Goal: Task Accomplishment & Management: Manage account settings

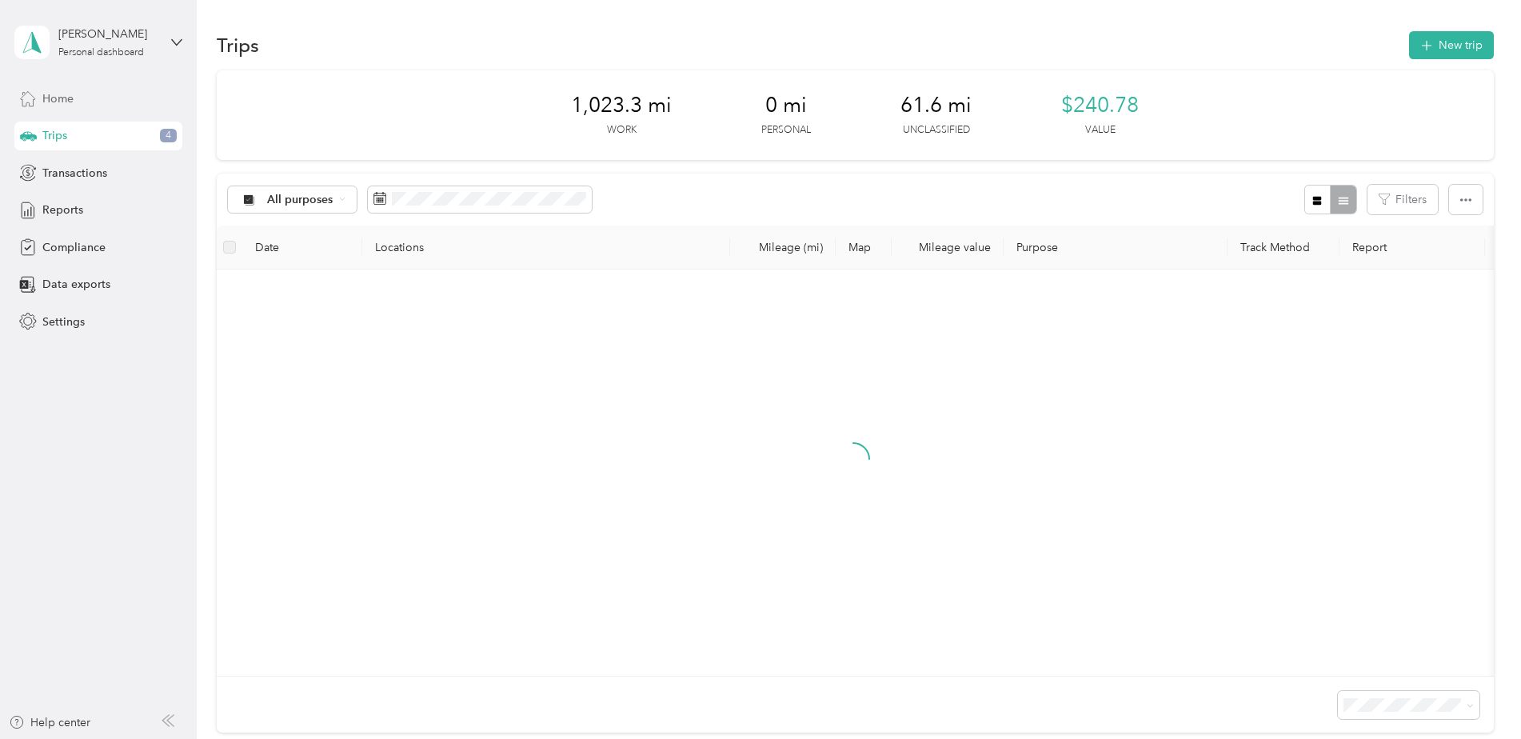
click at [79, 102] on div "Home" at bounding box center [98, 98] width 168 height 29
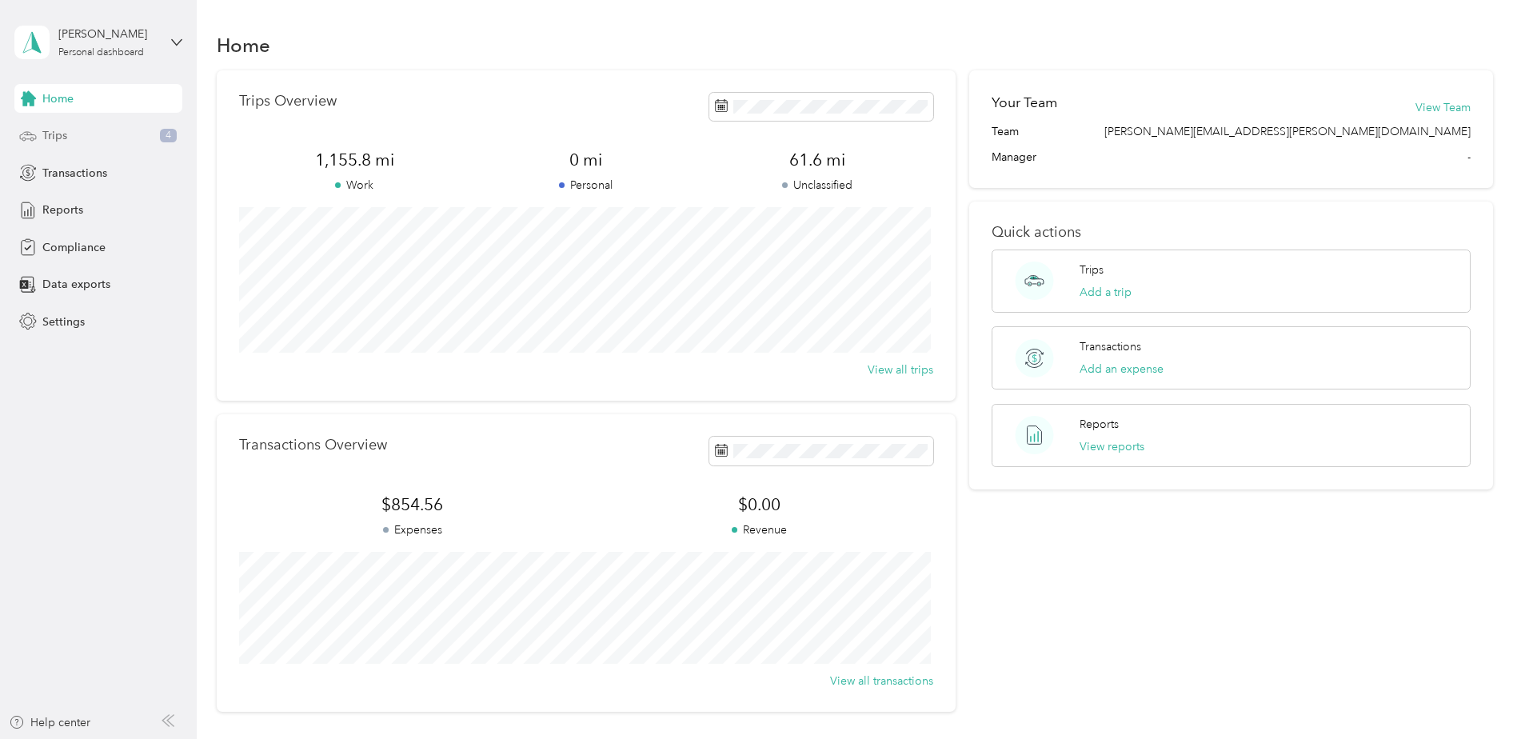
click at [87, 138] on div "Trips 4" at bounding box center [98, 136] width 168 height 29
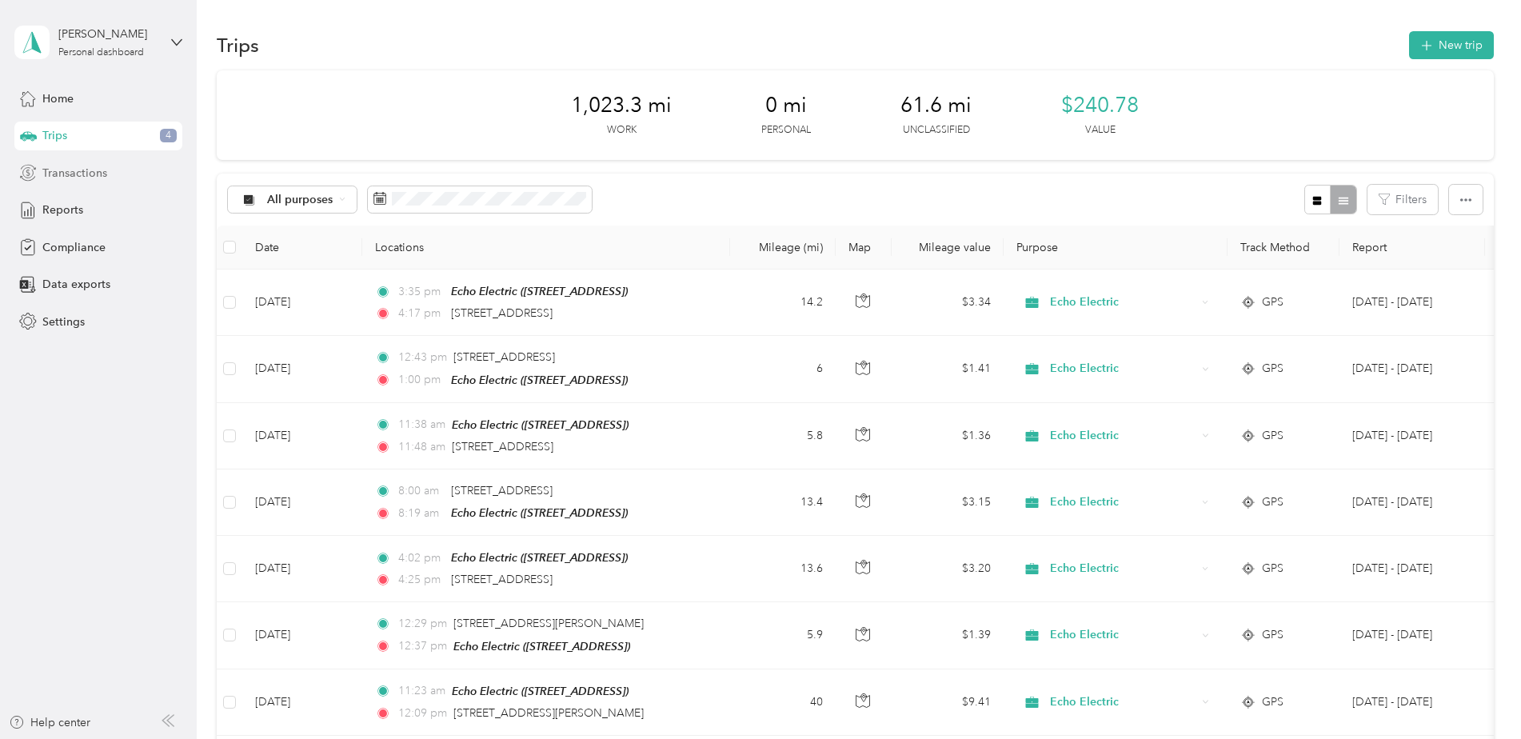
click at [94, 181] on div "Transactions" at bounding box center [98, 172] width 168 height 29
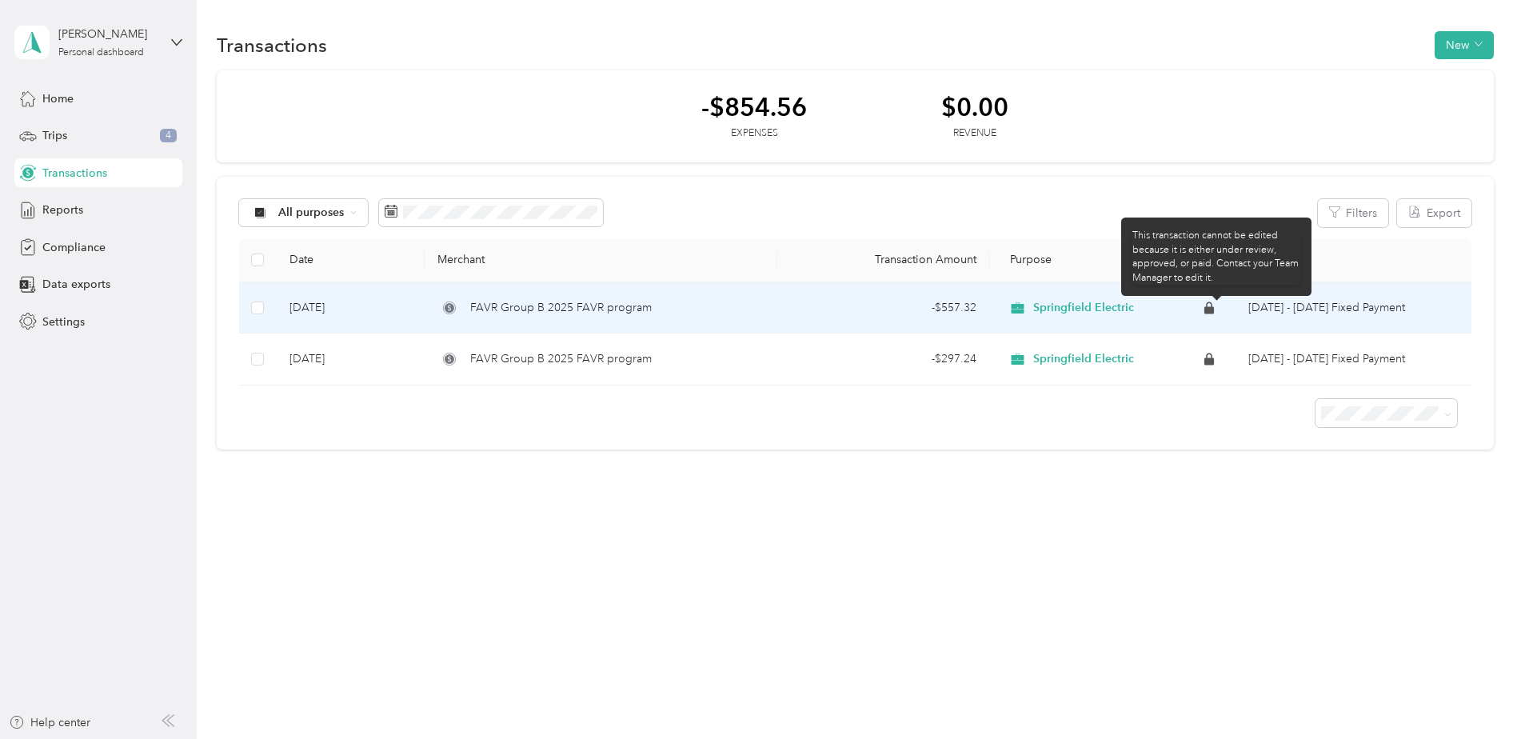
click at [1217, 313] on icon at bounding box center [1209, 307] width 16 height 13
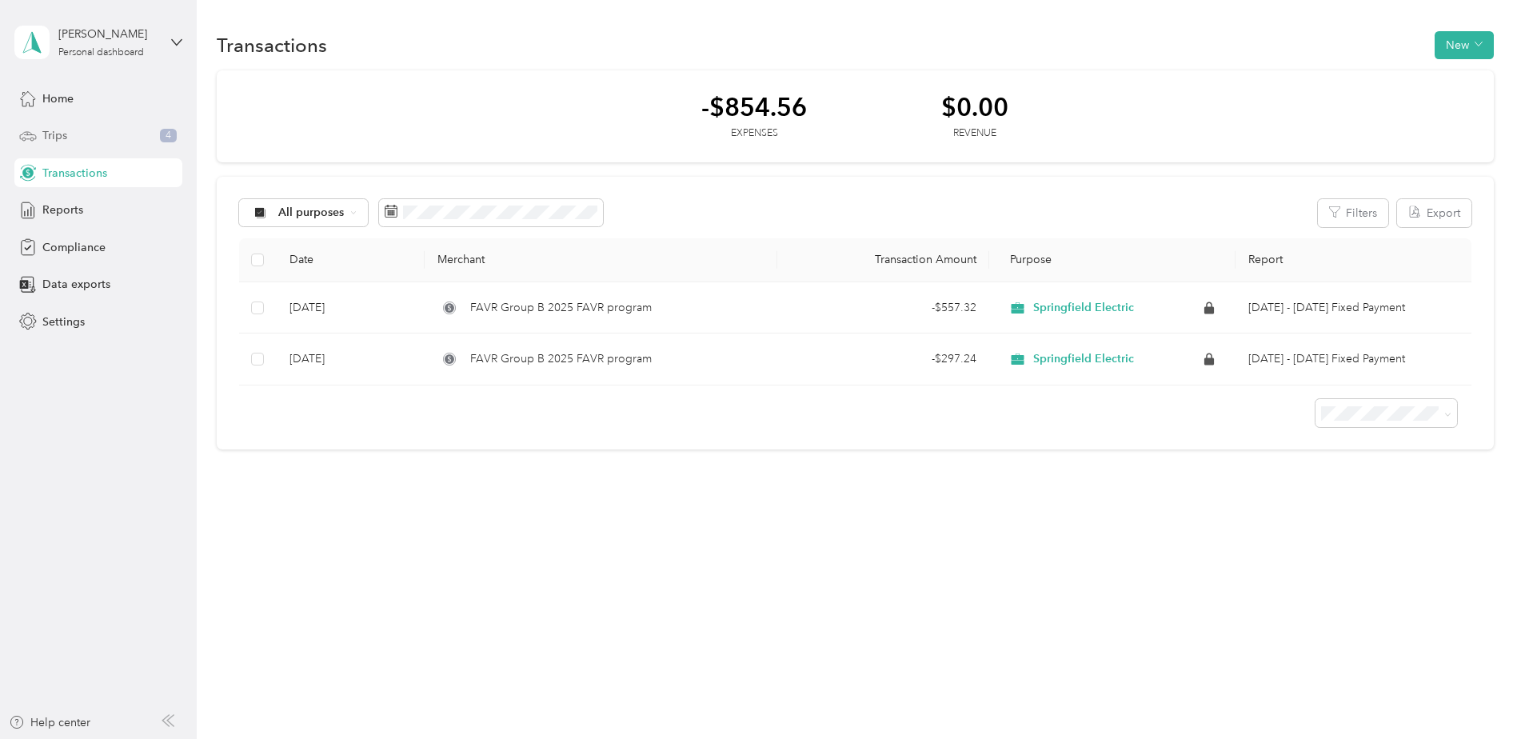
click at [90, 124] on div "Trips 4" at bounding box center [98, 136] width 168 height 29
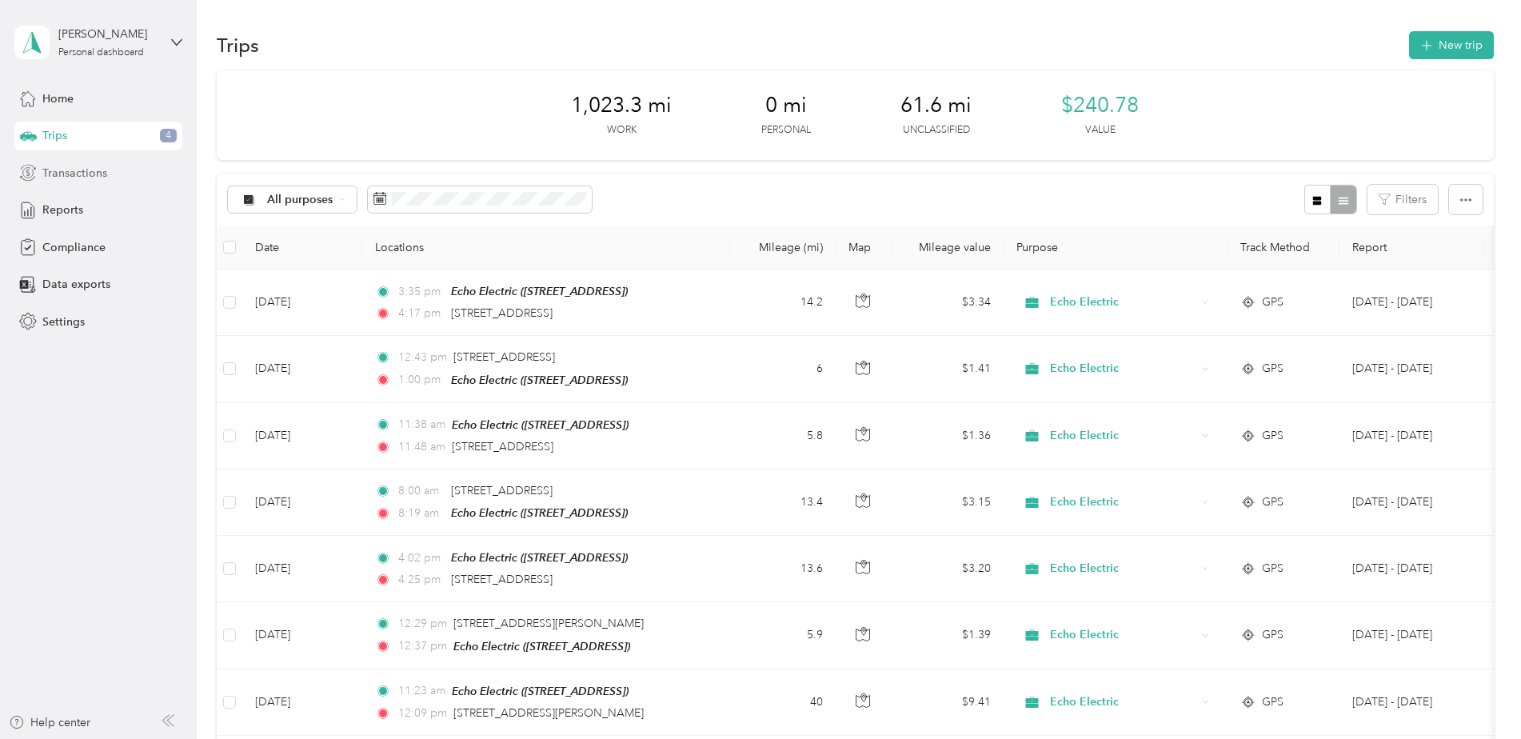
click at [97, 165] on span "Transactions" at bounding box center [74, 173] width 65 height 17
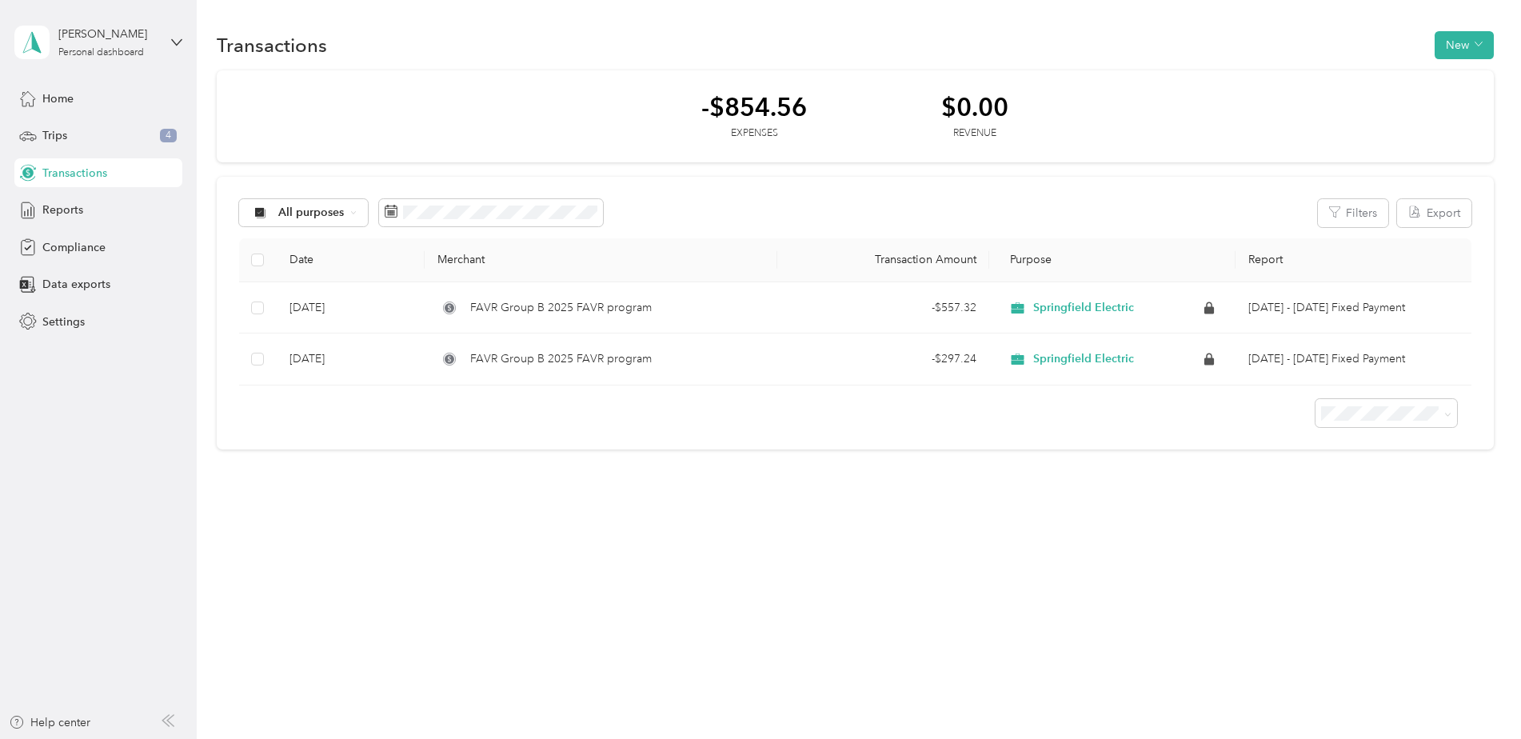
click at [106, 345] on aside "[PERSON_NAME] Personal dashboard Home Trips 4 Transactions Reports Compliance D…" at bounding box center [98, 369] width 197 height 739
click at [54, 471] on aside "[PERSON_NAME] Personal dashboard Home Trips 4 Transactions Reports Compliance D…" at bounding box center [98, 369] width 197 height 739
click at [68, 319] on span "Settings" at bounding box center [63, 321] width 42 height 17
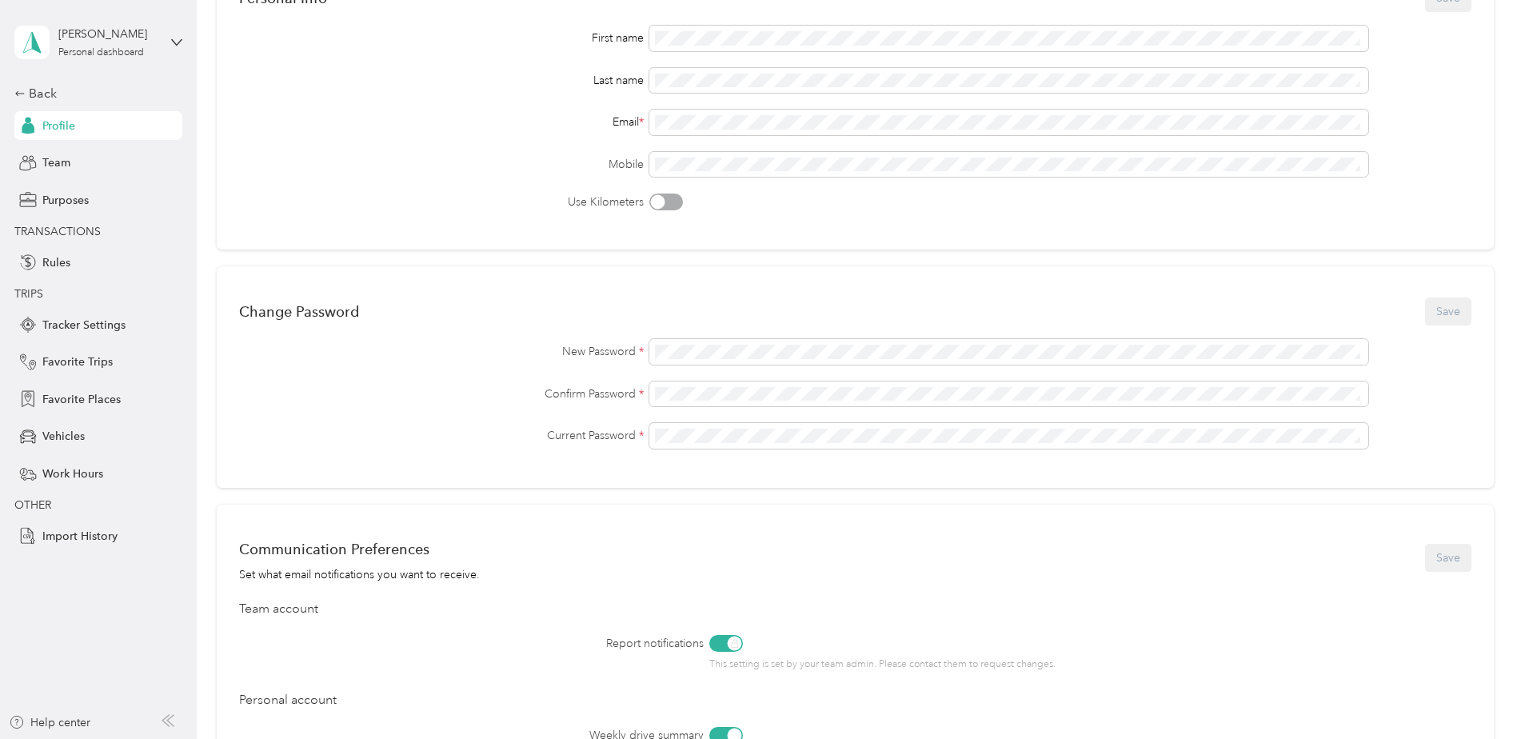
scroll to position [536, 0]
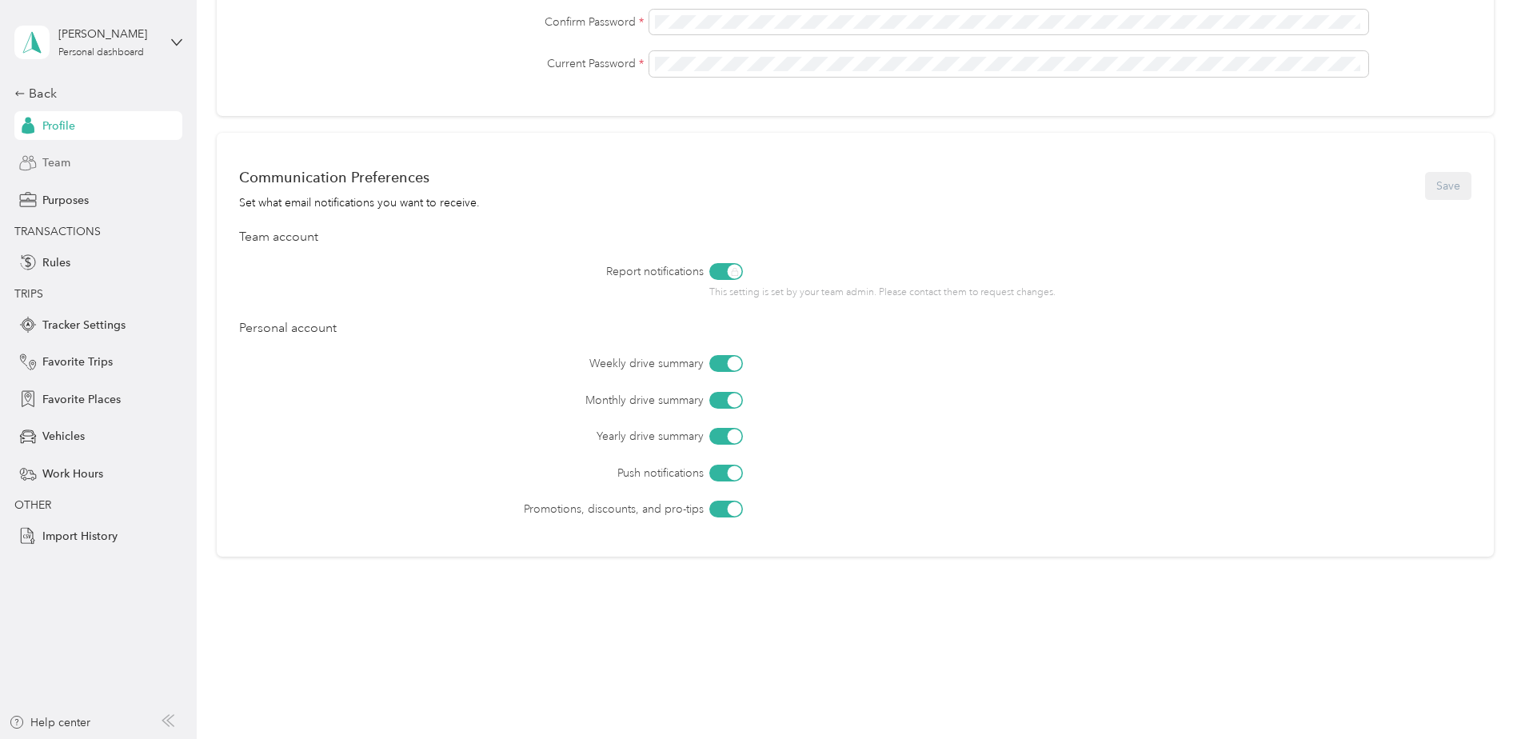
click at [88, 171] on div "Team" at bounding box center [98, 163] width 168 height 29
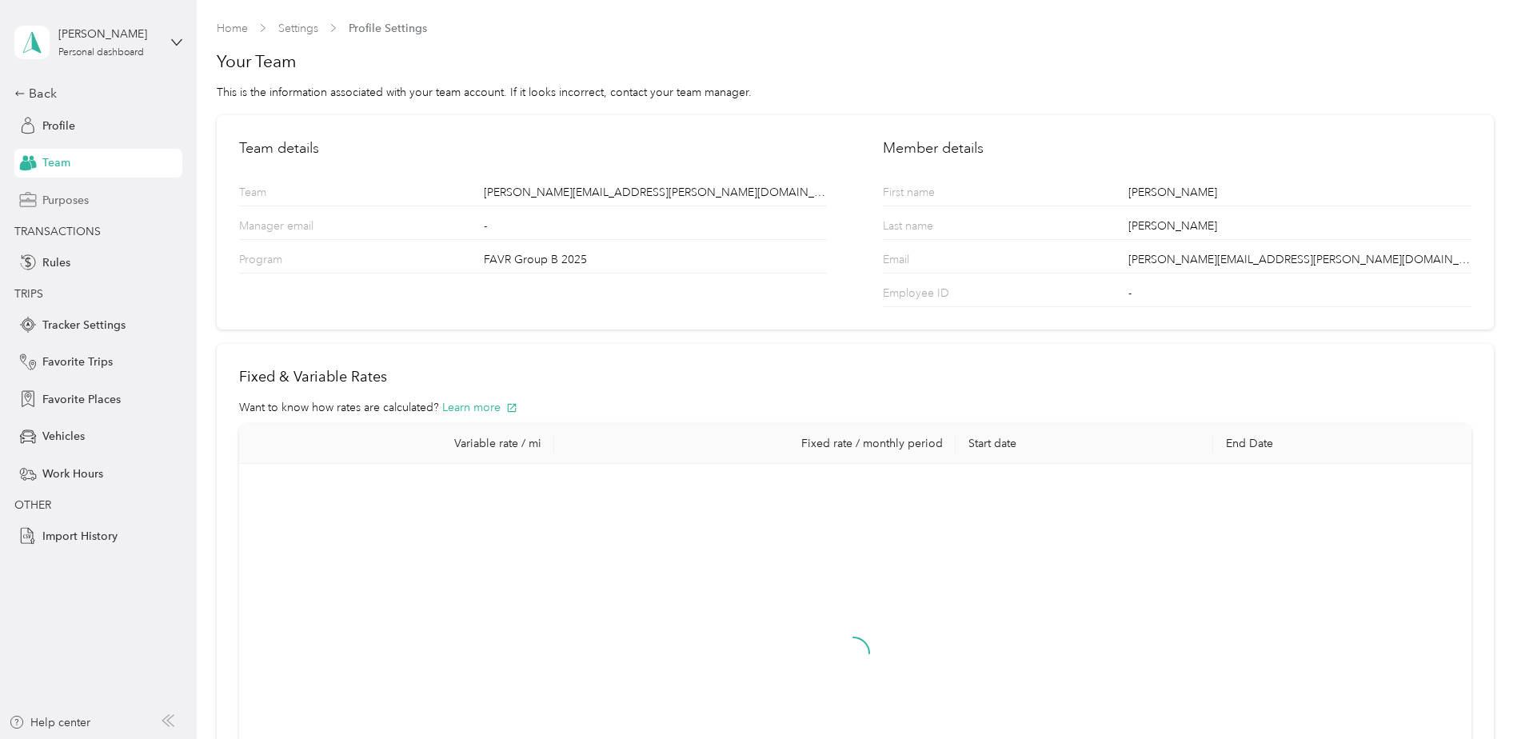
click at [77, 201] on span "Purposes" at bounding box center [65, 200] width 46 height 17
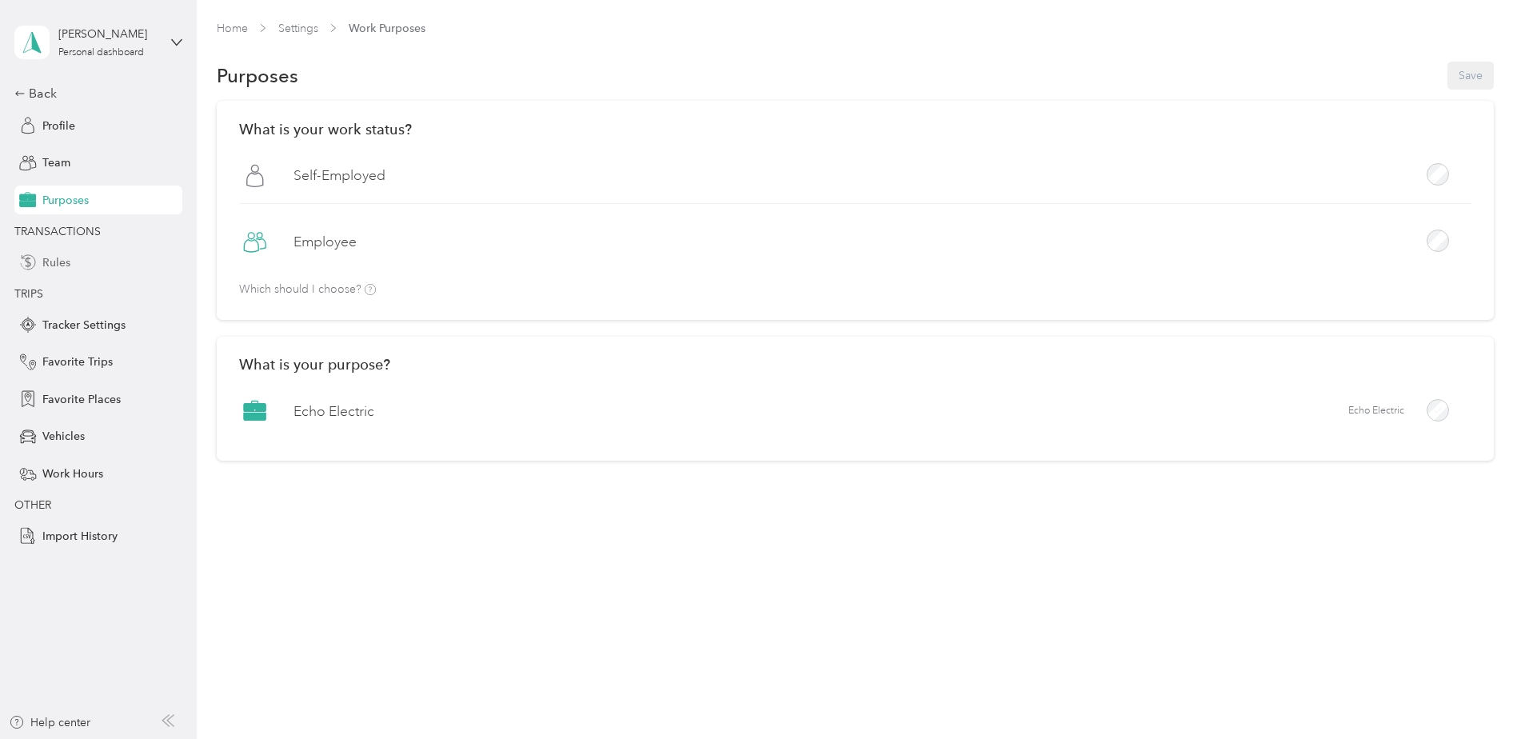
click at [86, 264] on div "Rules" at bounding box center [98, 262] width 168 height 29
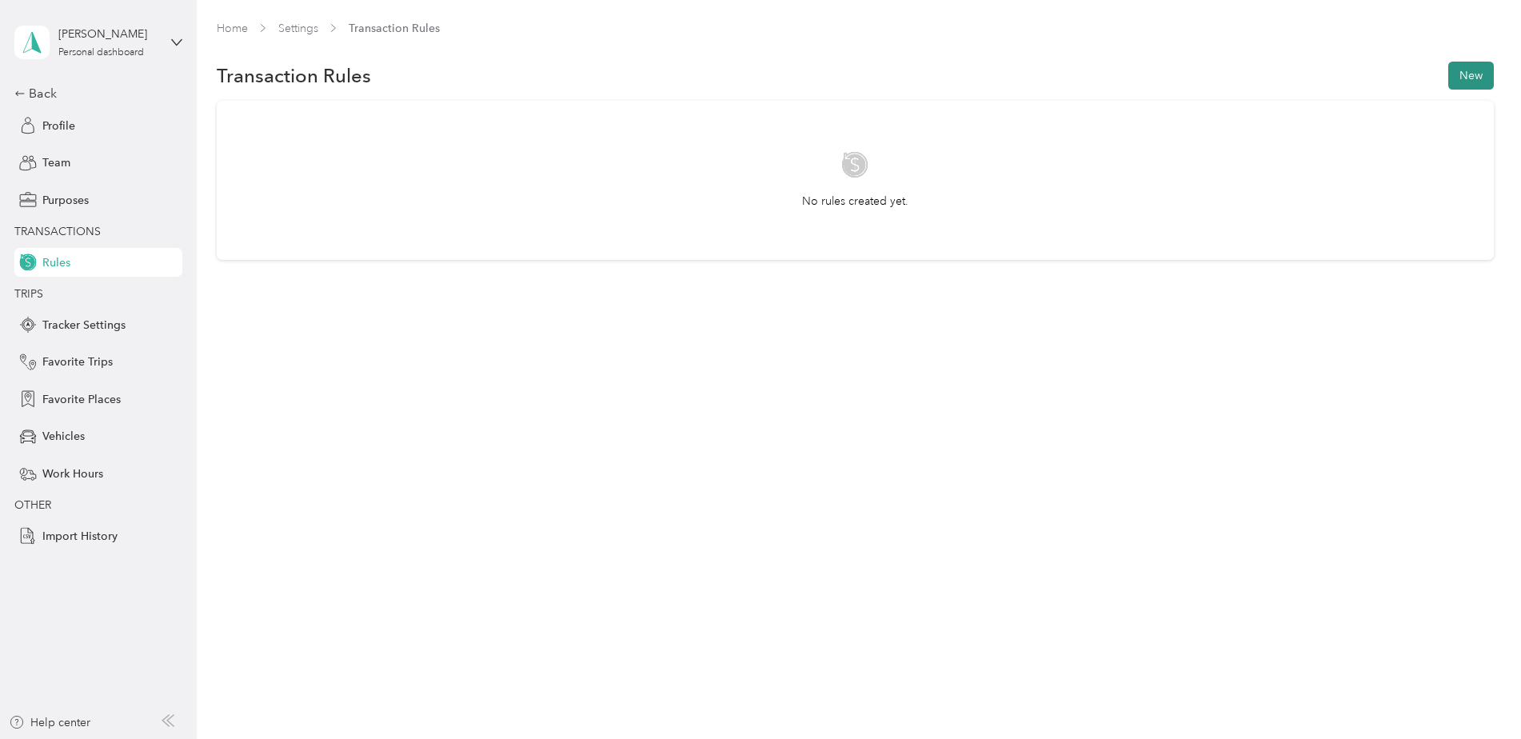
click at [1468, 79] on button "New" at bounding box center [1471, 76] width 46 height 28
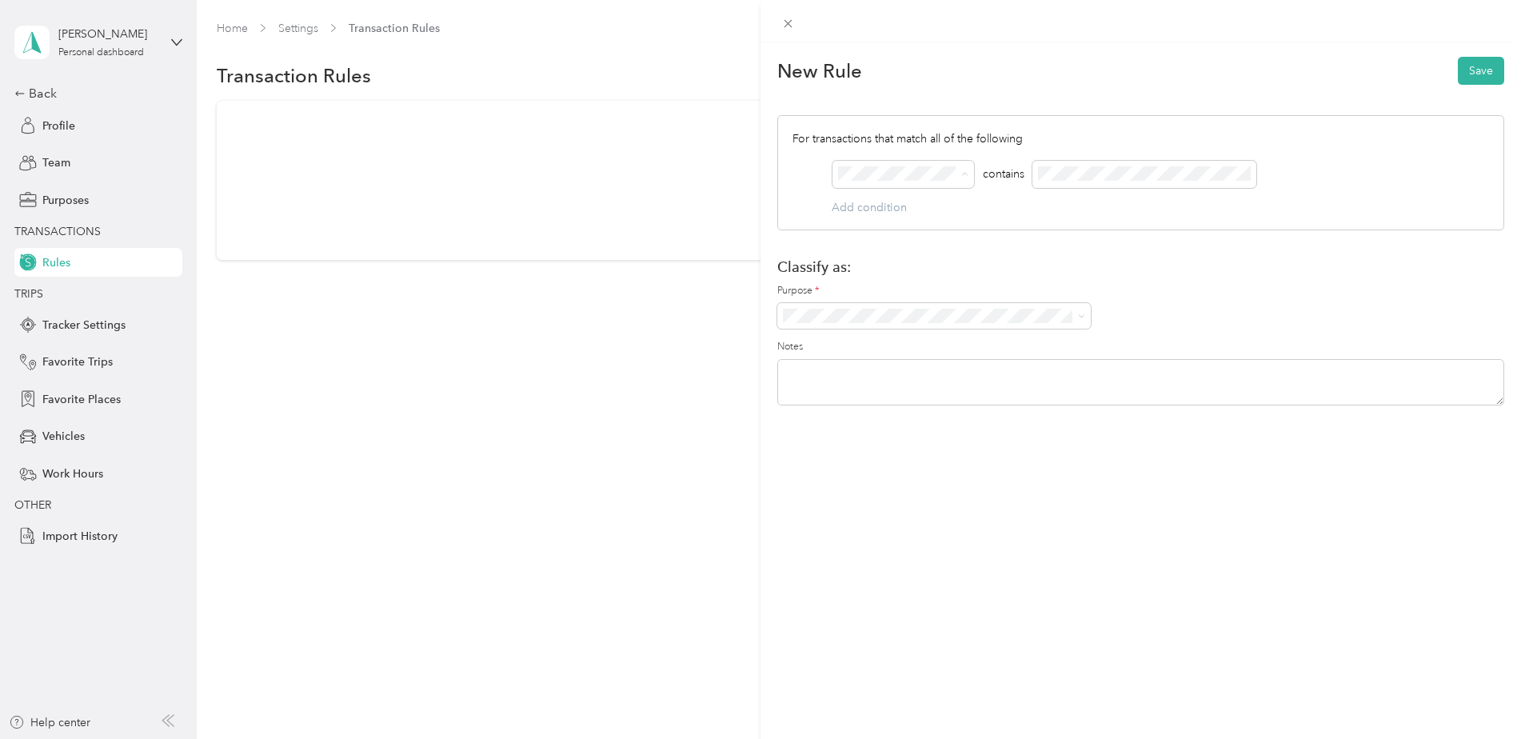
click at [1214, 245] on form "New Rule Save For transactions that match all of the following AND contains Add…" at bounding box center [1140, 231] width 727 height 354
click at [860, 308] on span at bounding box center [933, 316] width 313 height 26
click at [795, 23] on span at bounding box center [788, 23] width 22 height 22
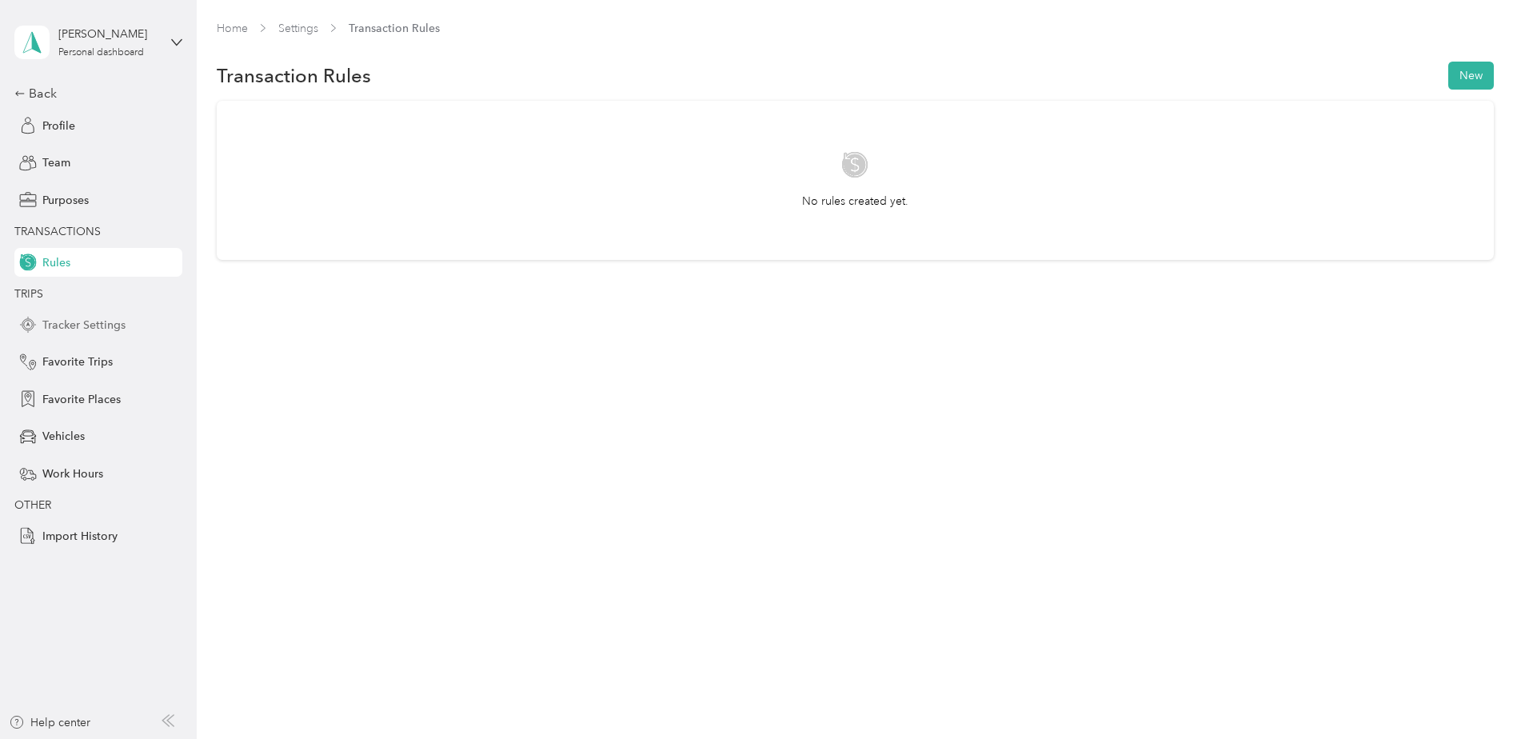
click at [103, 329] on span "Tracker Settings" at bounding box center [83, 325] width 83 height 17
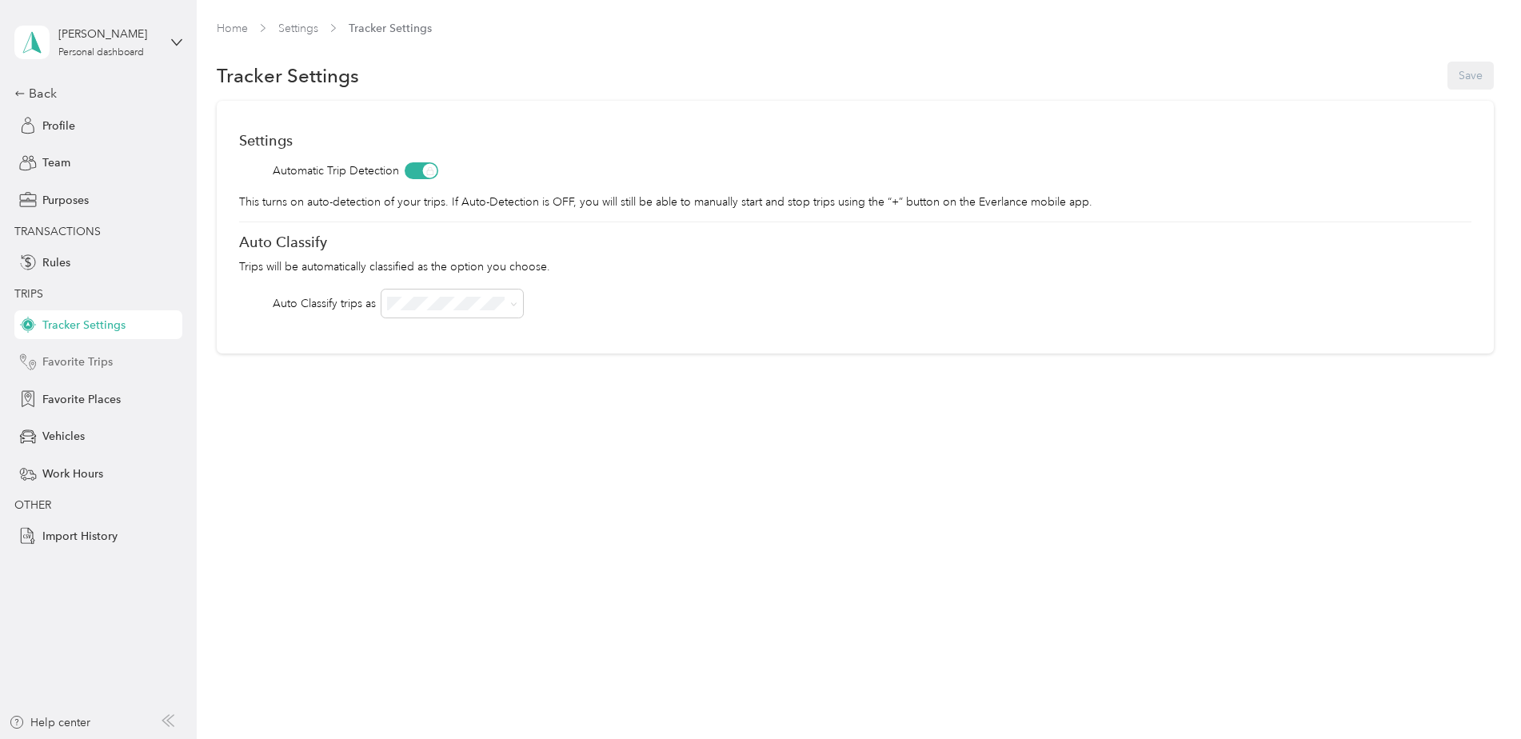
click at [90, 369] on span "Favorite Trips" at bounding box center [77, 361] width 70 height 17
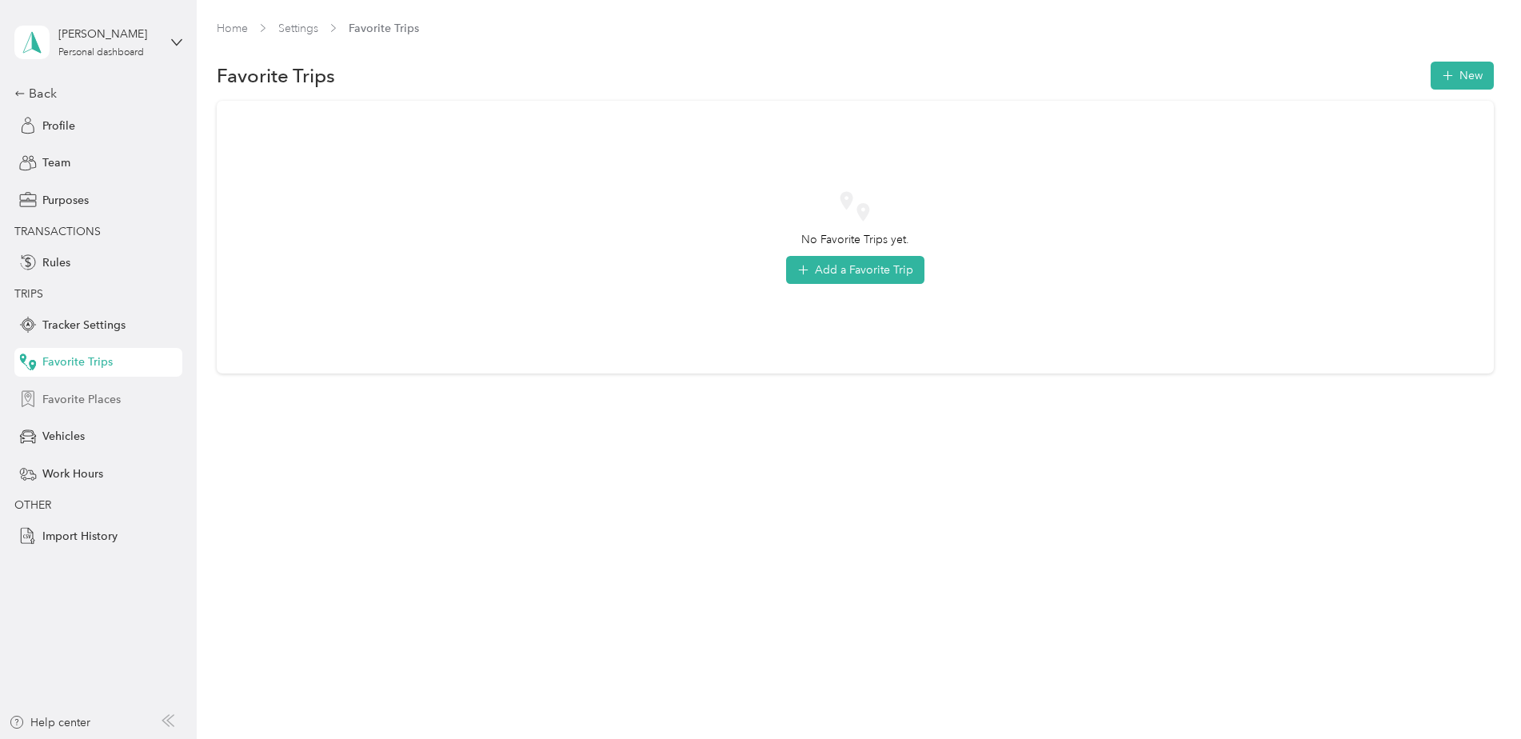
click at [113, 404] on span "Favorite Places" at bounding box center [81, 399] width 78 height 17
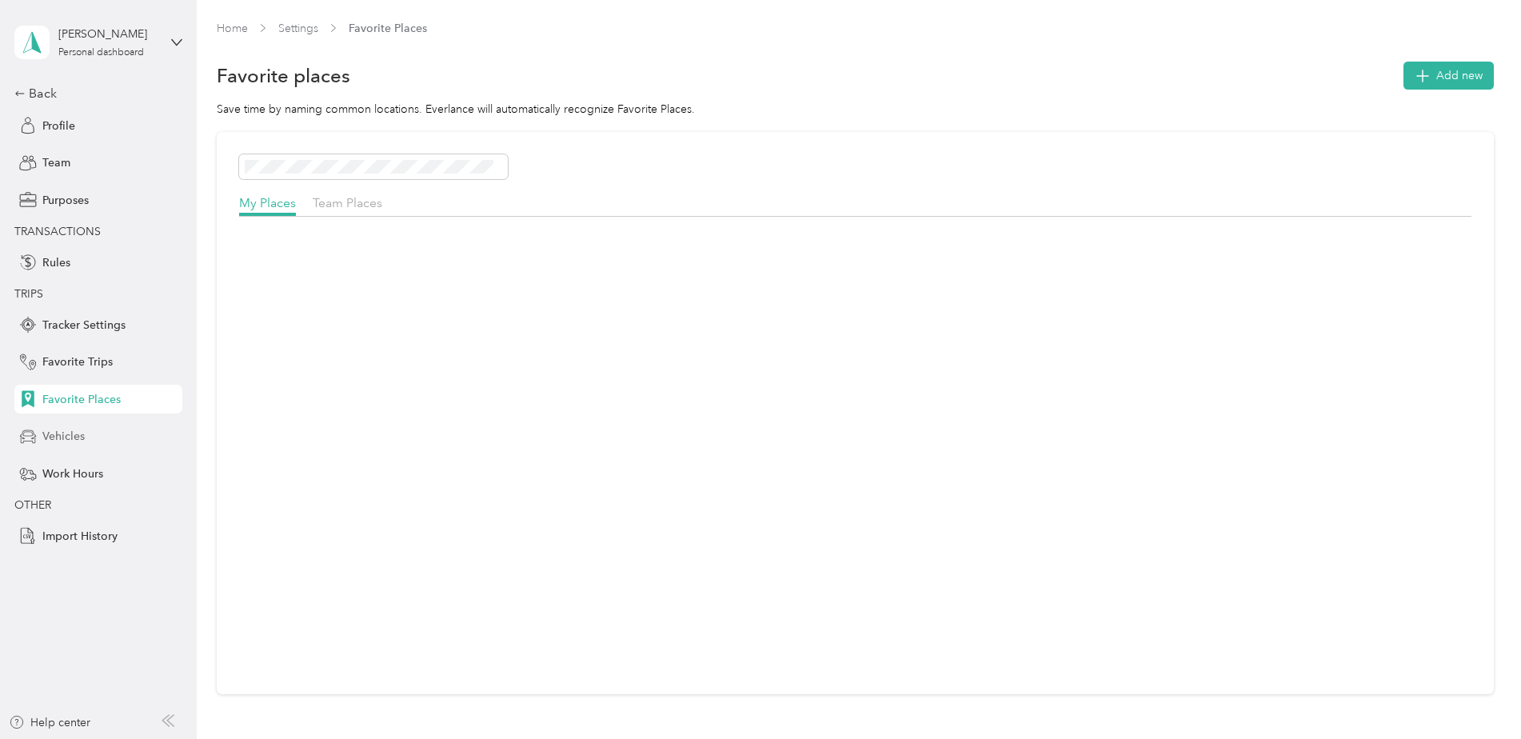
click at [92, 435] on div "Vehicles" at bounding box center [98, 436] width 168 height 29
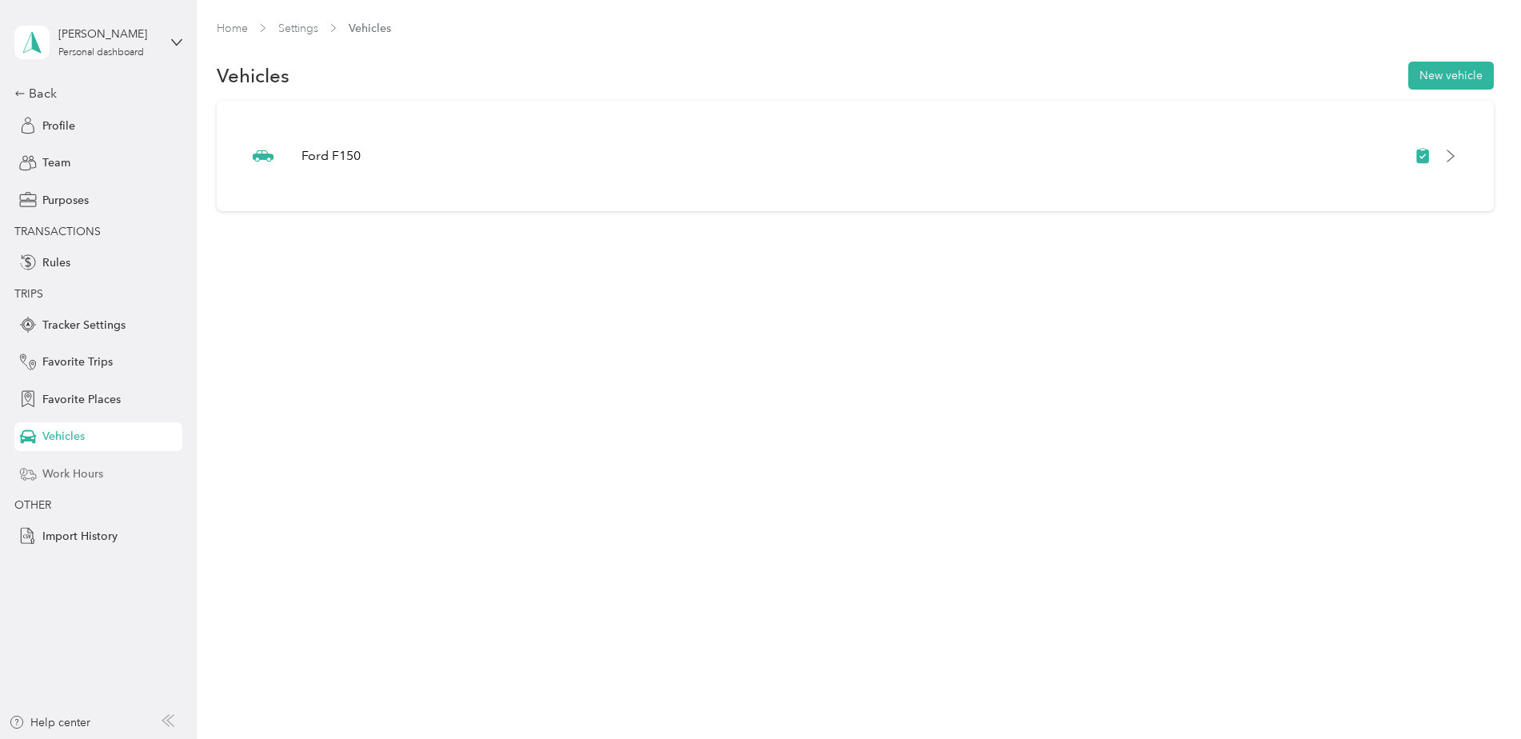
click at [81, 471] on span "Work Hours" at bounding box center [72, 473] width 61 height 17
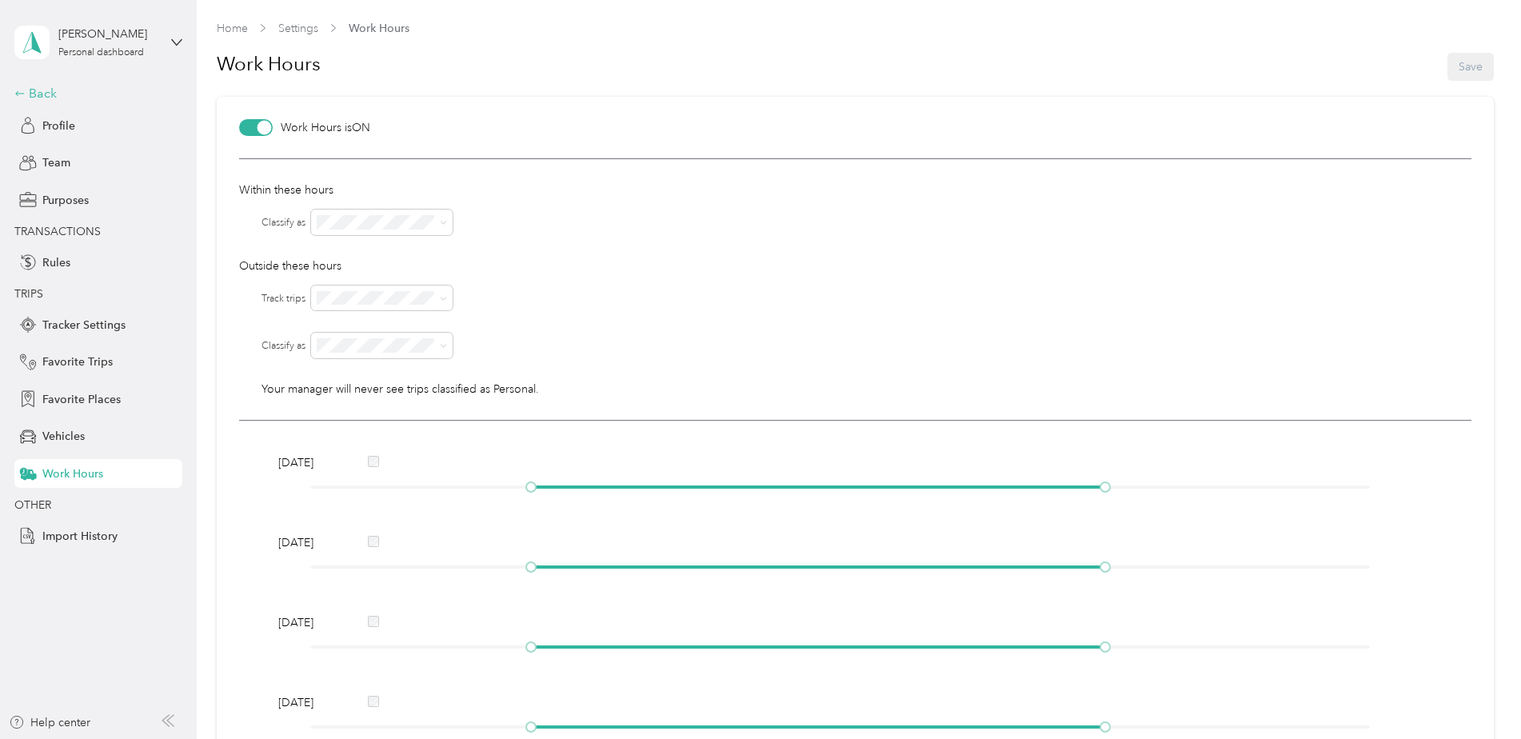
click at [48, 93] on div "Back" at bounding box center [94, 93] width 160 height 19
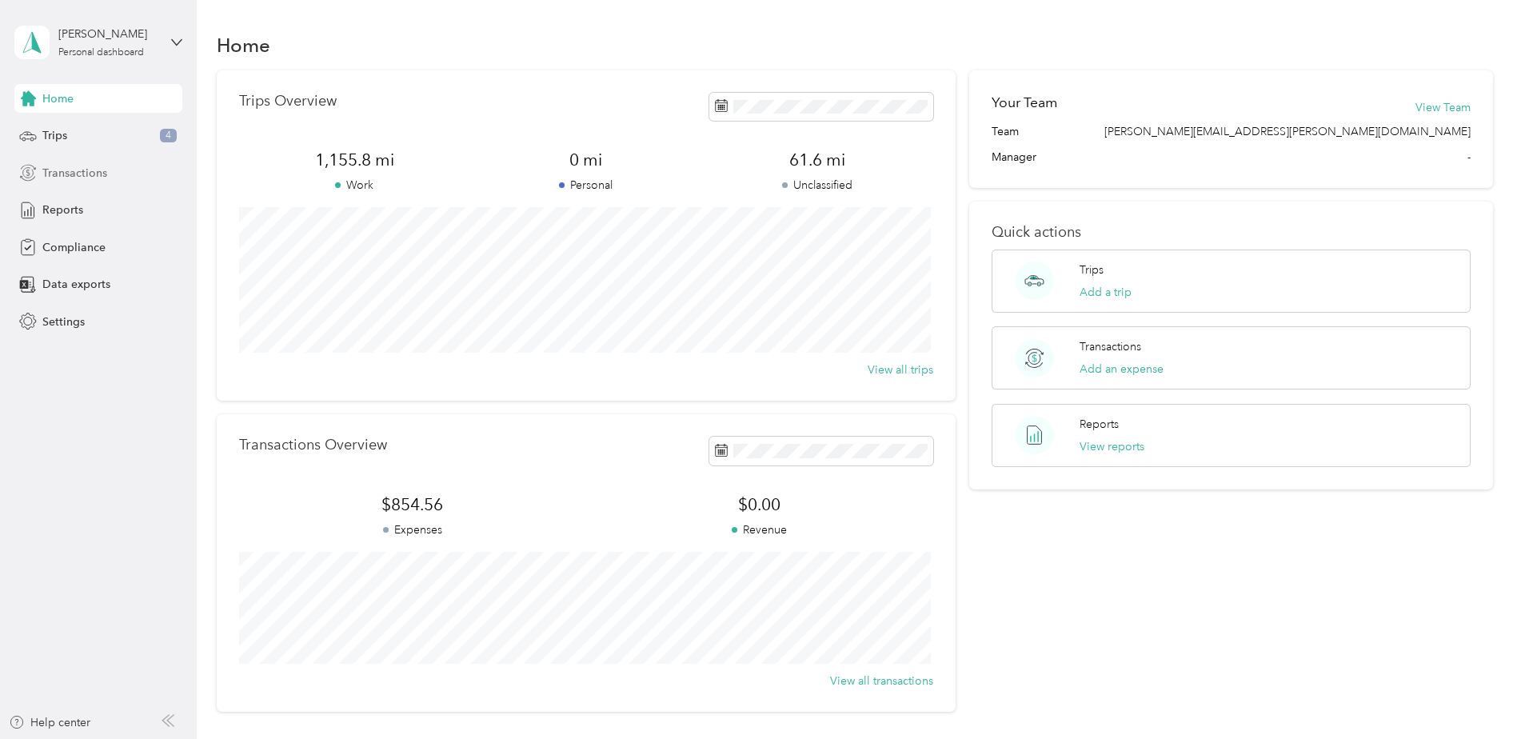
click at [106, 185] on div "Transactions" at bounding box center [98, 172] width 168 height 29
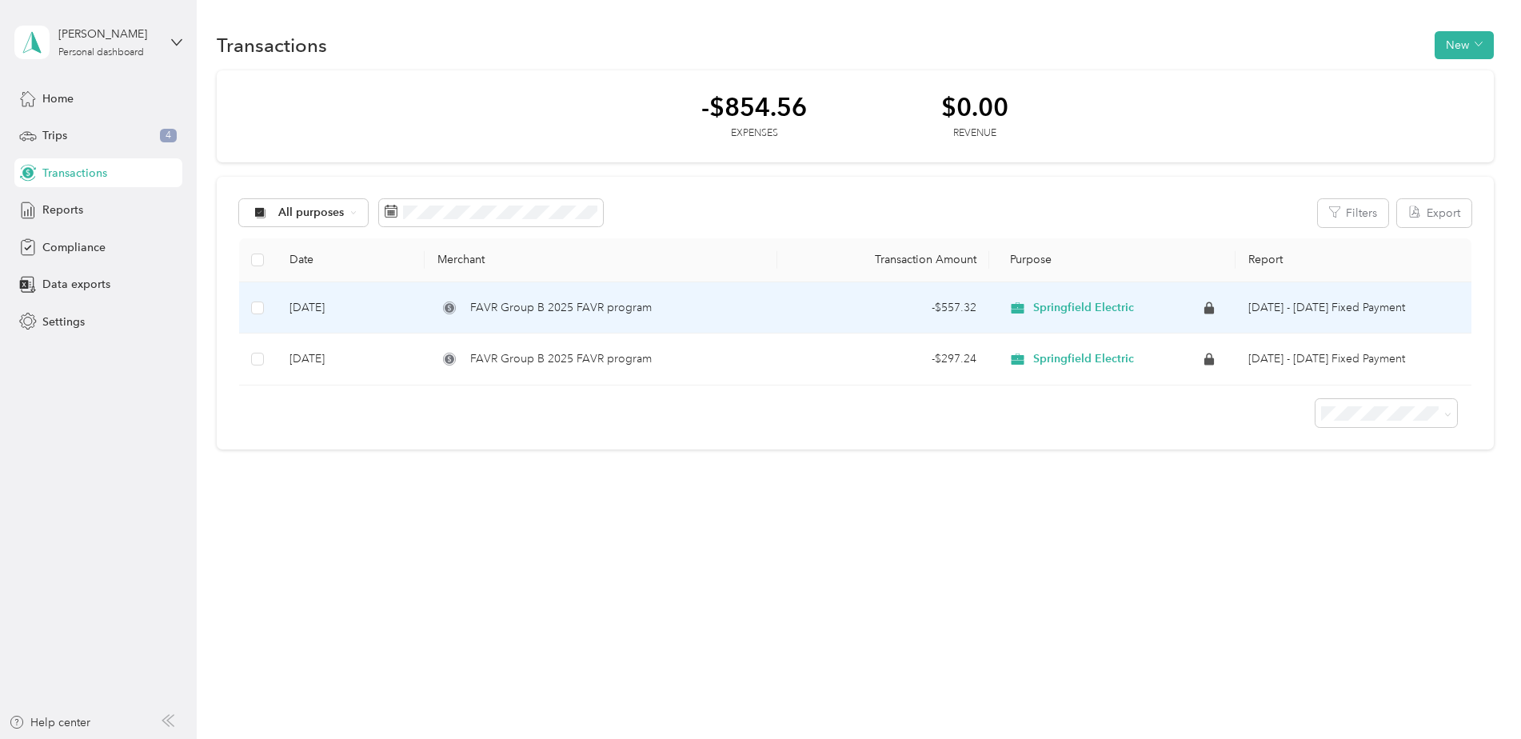
click at [1100, 320] on div "Springfield Electric" at bounding box center [1112, 308] width 221 height 26
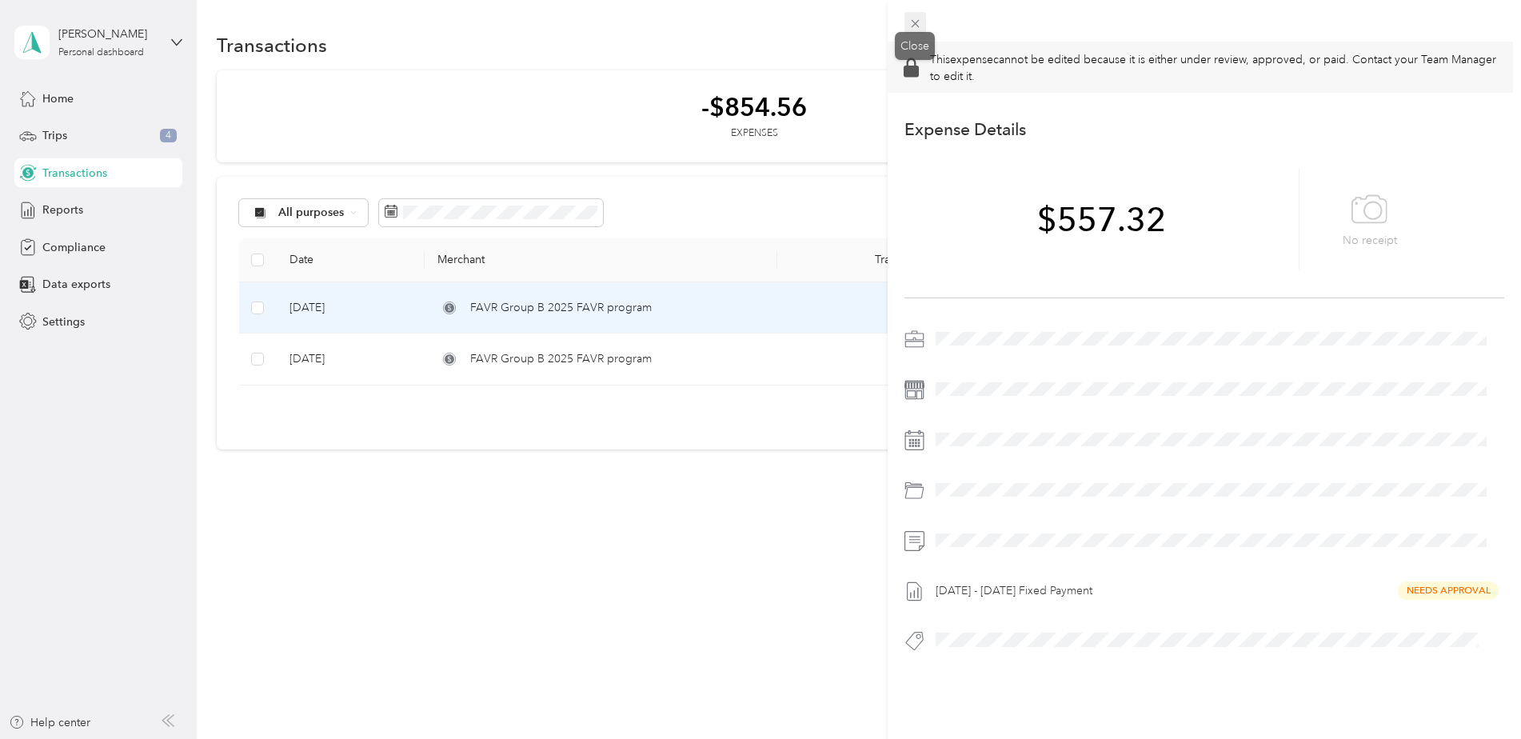
click at [922, 23] on span at bounding box center [915, 23] width 22 height 22
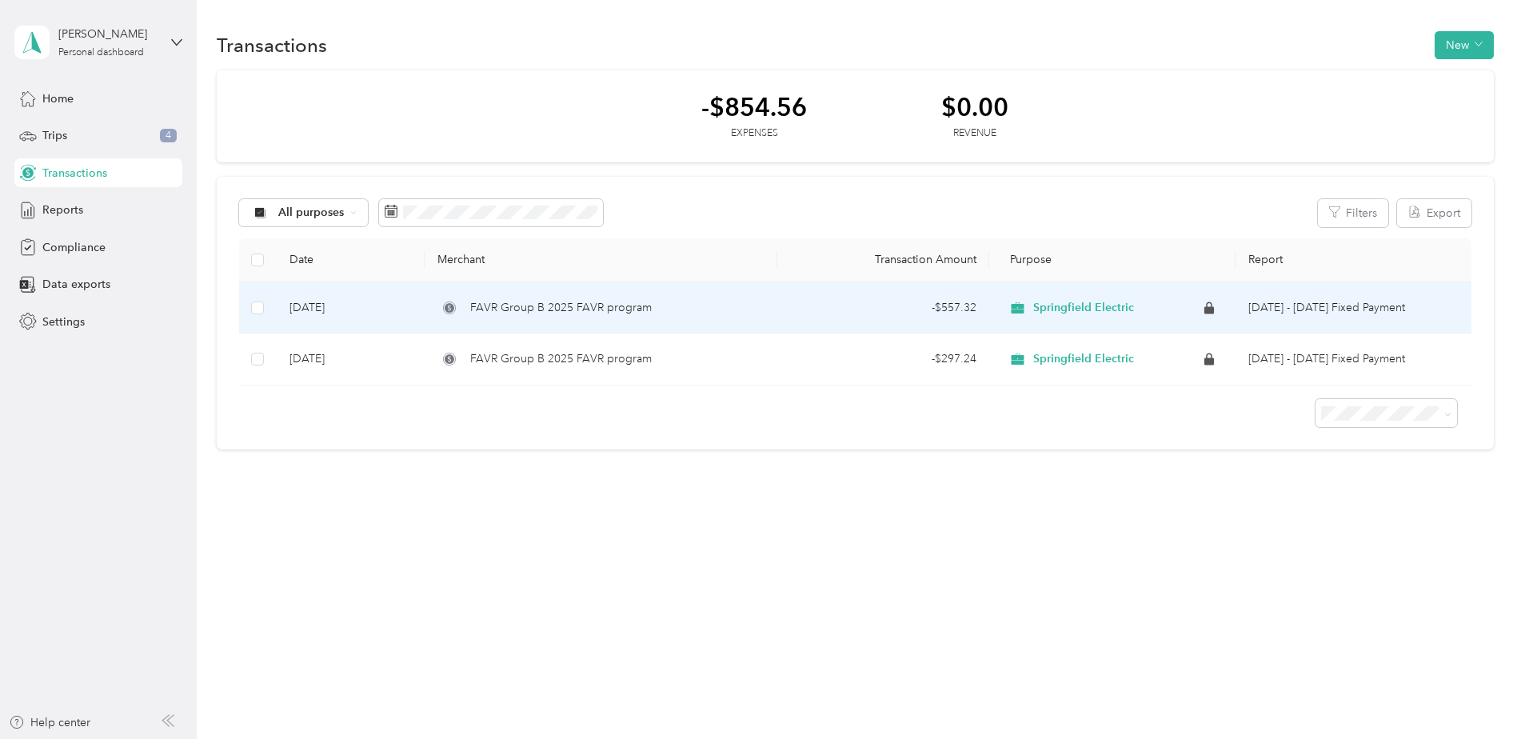
click at [1055, 319] on div "Springfield Electric" at bounding box center [1112, 308] width 221 height 26
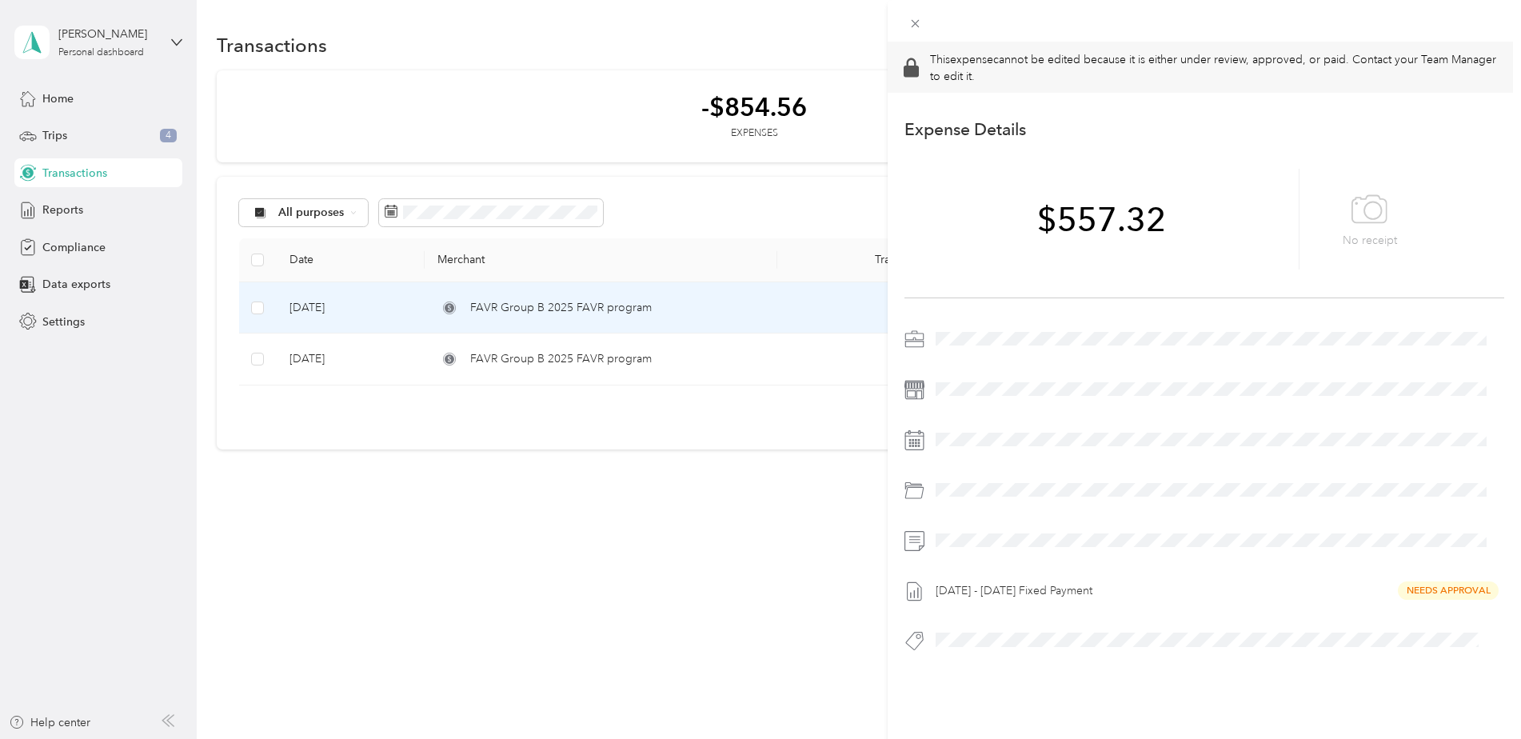
click at [1247, 584] on div "[DATE] - [DATE] Fixed Payment Needs Approval" at bounding box center [1217, 591] width 575 height 26
click at [912, 26] on icon at bounding box center [915, 24] width 8 height 8
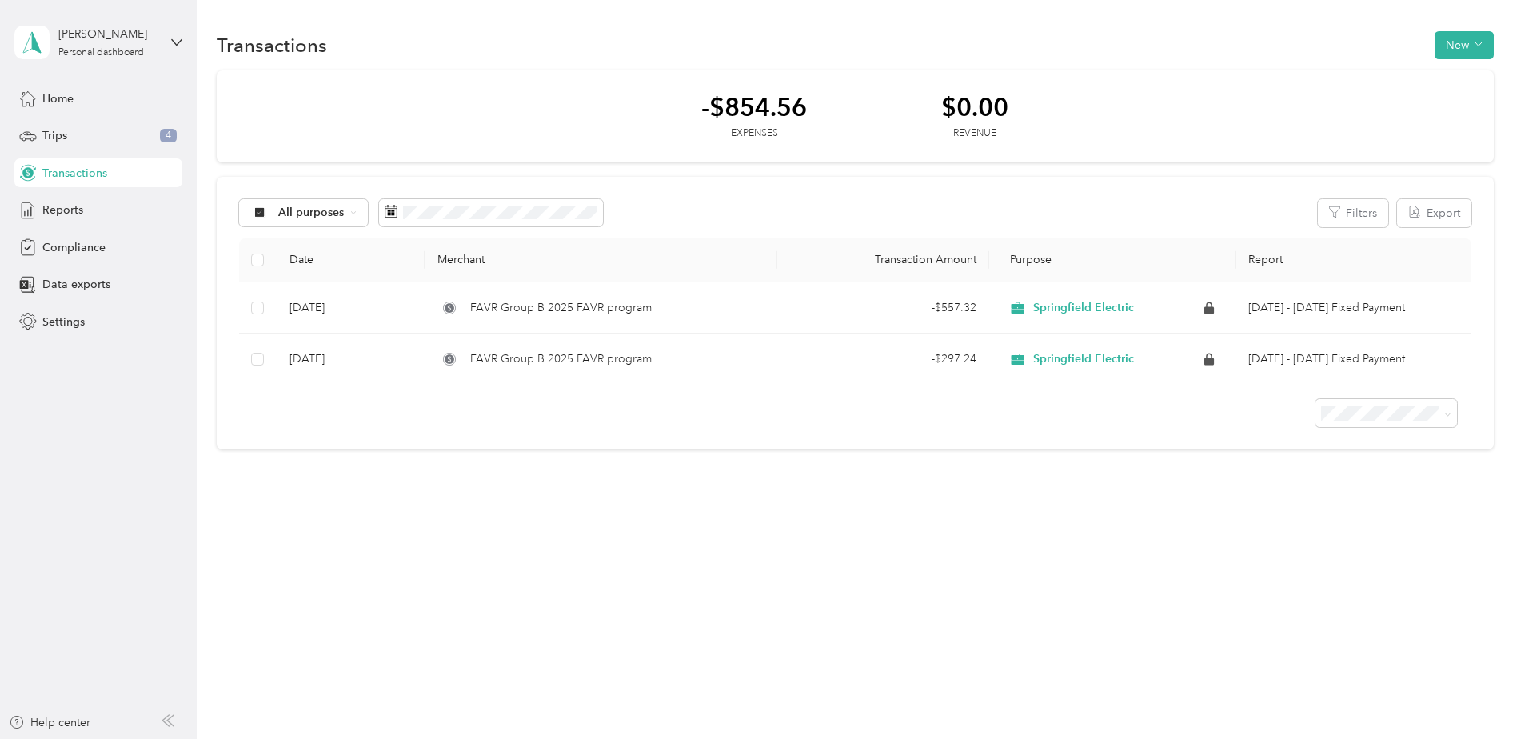
click at [785, 185] on div "All purposes Filters Export Date Merchant Transaction Amount Purpose Report [DA…" at bounding box center [855, 313] width 1277 height 273
